Goal: Task Accomplishment & Management: Manage account settings

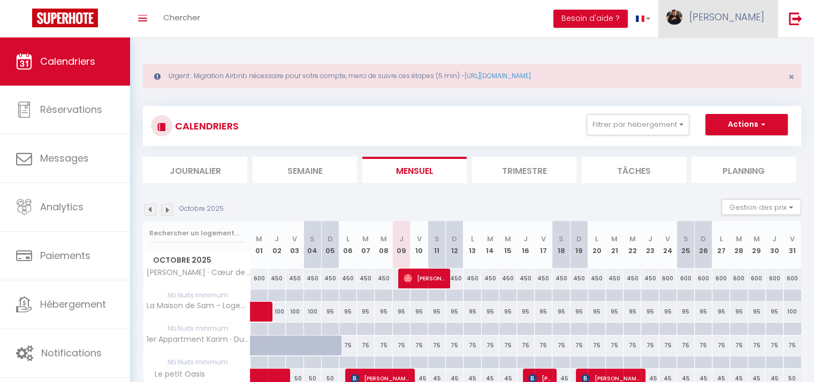
click at [742, 20] on span "[PERSON_NAME]" at bounding box center [726, 16] width 75 height 13
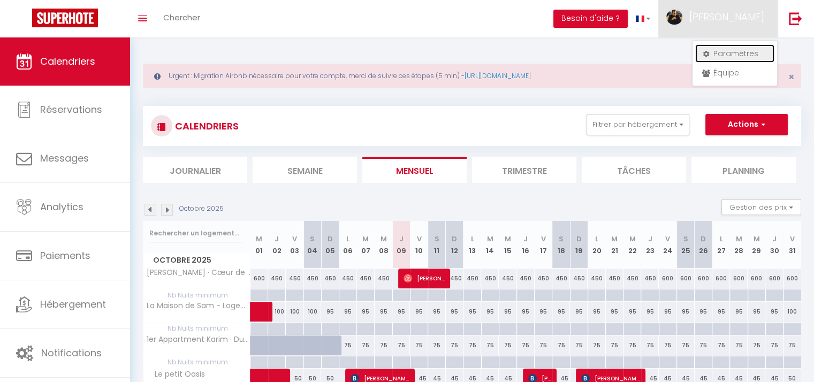
click at [744, 54] on link "Paramètres" at bounding box center [734, 53] width 79 height 18
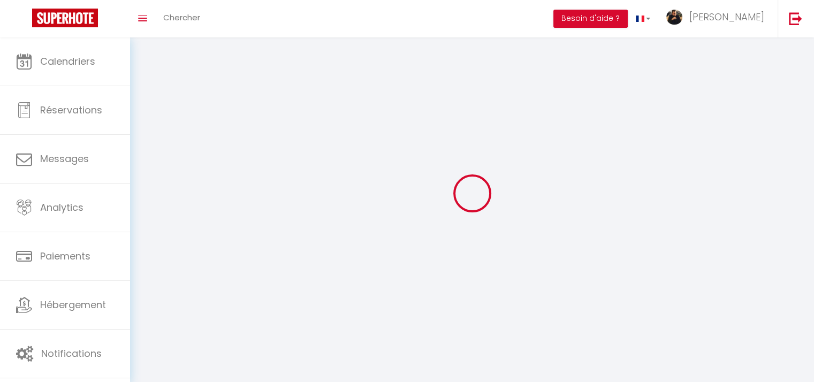
select select
type input "[PERSON_NAME]"
type input "Benzermid"
type input "0647550501"
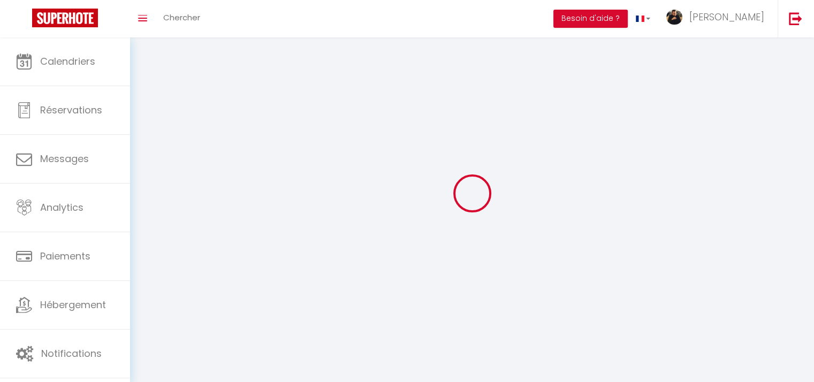
type input "[STREET_ADDRESS]"
type input "67800"
type input "[GEOGRAPHIC_DATA]"
type input "xR1khzJEsuqAYzgMK1pvz8fip"
type input "n0U34bW32I6lY9GqnRqsqrJGA"
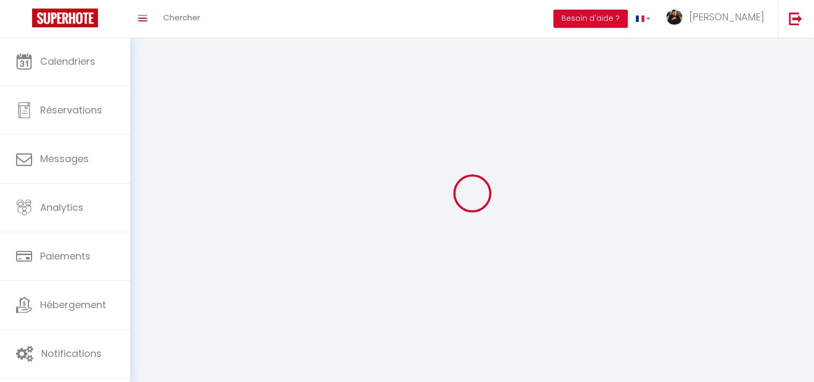
select select "28"
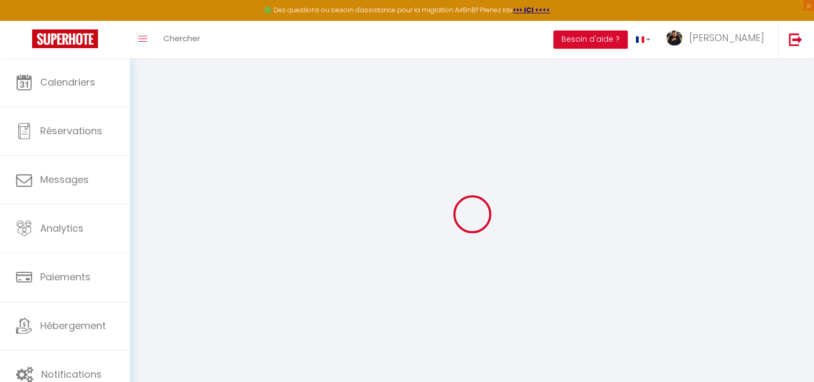
type input "xR1khzJEsuqAYzgMK1pvz8fip"
type input "n0U34bW32I6lY9GqnRqsqrJGA"
type input "[URL][DOMAIN_NAME]"
select select "fr"
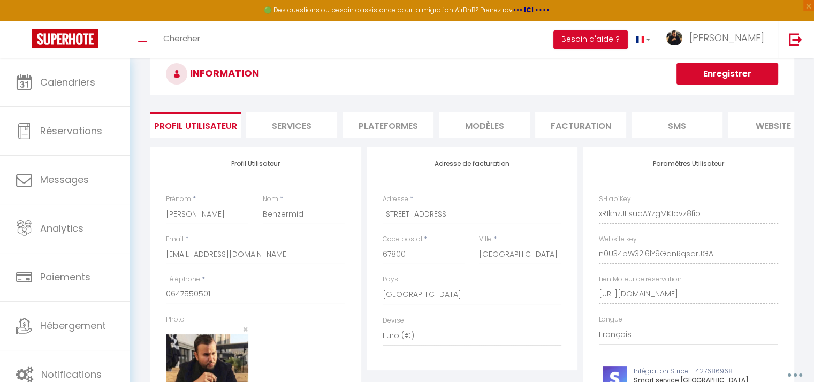
scroll to position [54, 0]
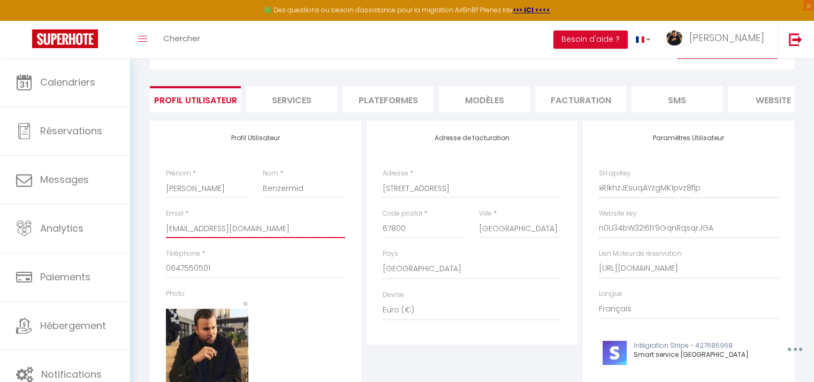
drag, startPoint x: 166, startPoint y: 236, endPoint x: 334, endPoint y: 236, distance: 168.0
click at [334, 236] on input "[EMAIL_ADDRESS][DOMAIN_NAME]" at bounding box center [255, 228] width 179 height 19
